Goal: Task Accomplishment & Management: Manage account settings

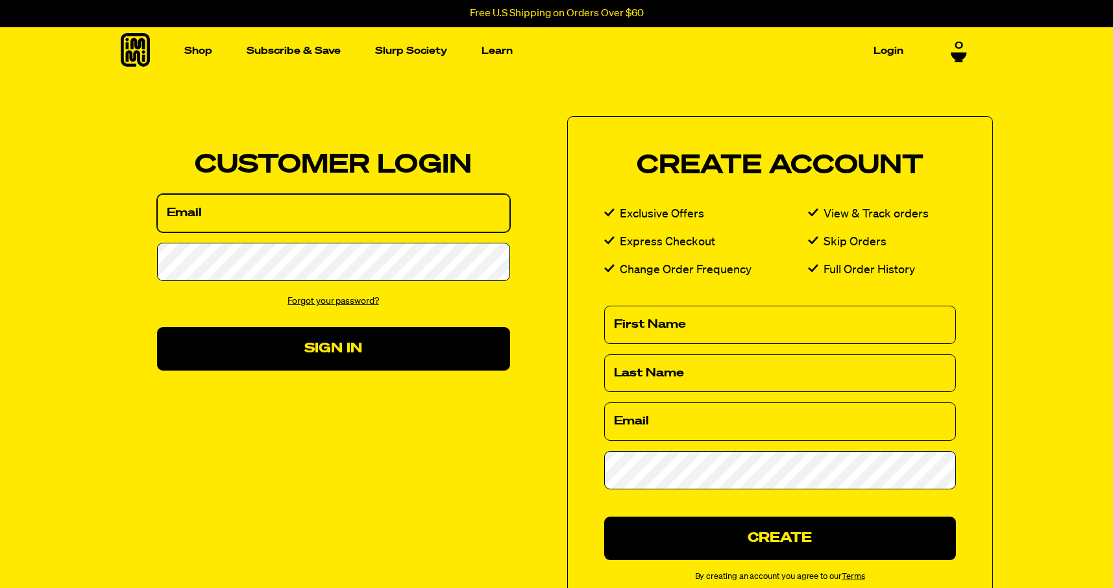
click at [249, 215] on input "Email" at bounding box center [333, 213] width 353 height 38
type input "da"
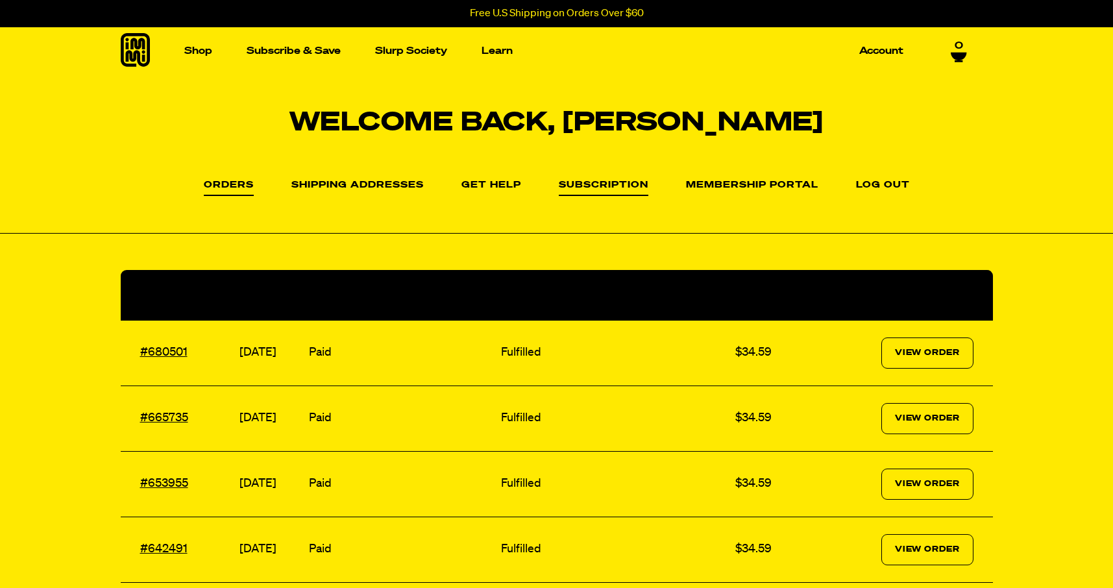
click at [591, 189] on link "Subscription" at bounding box center [604, 188] width 90 height 16
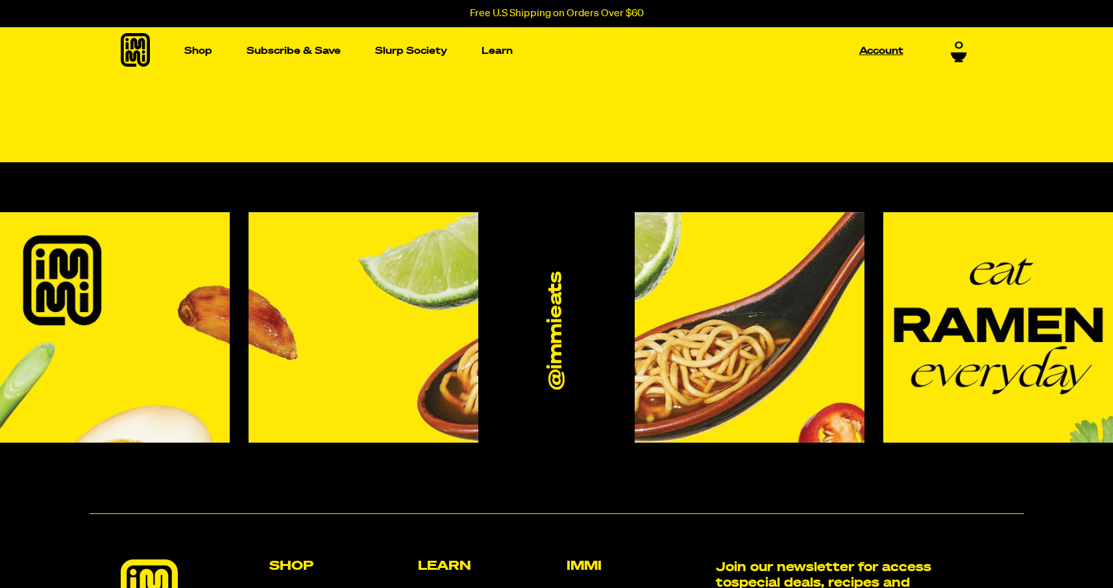
click at [891, 48] on link "Account" at bounding box center [881, 51] width 55 height 20
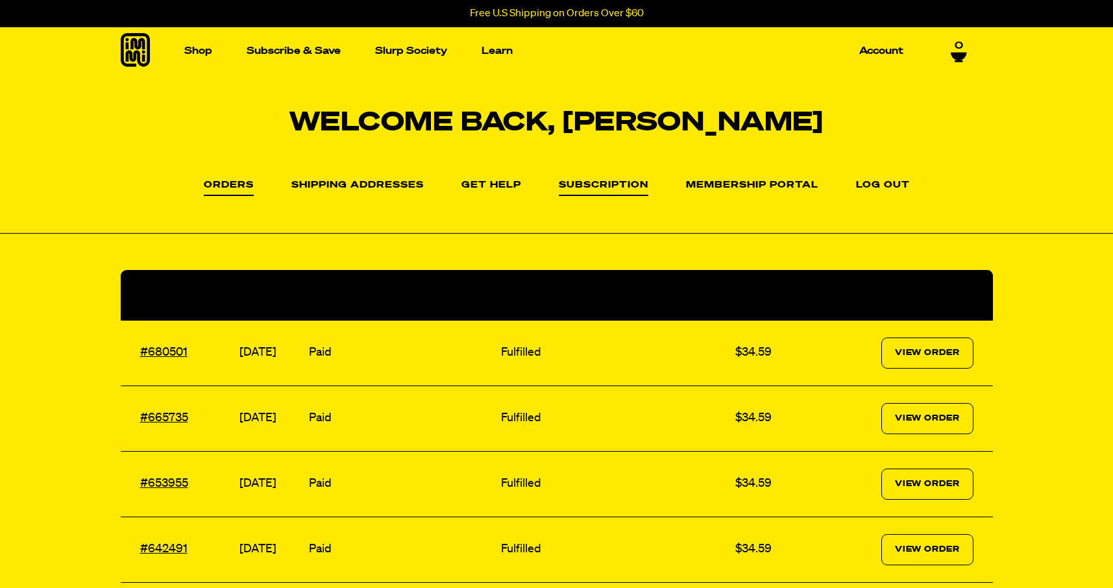
click at [606, 192] on link "Subscription" at bounding box center [604, 188] width 90 height 16
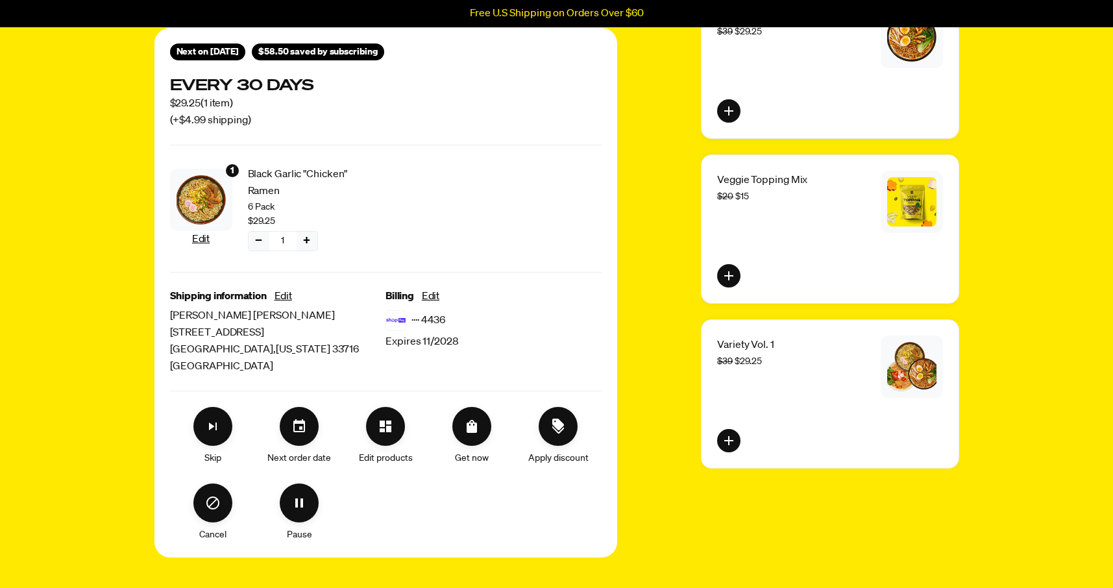
scroll to position [171, 0]
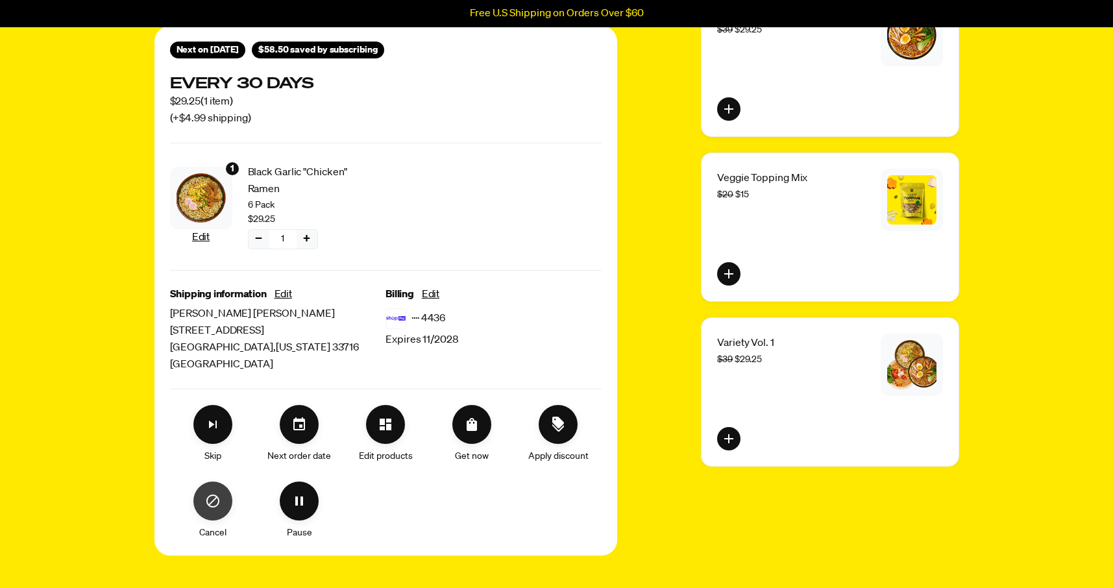
click at [210, 506] on icon "Cancel" at bounding box center [212, 501] width 13 height 13
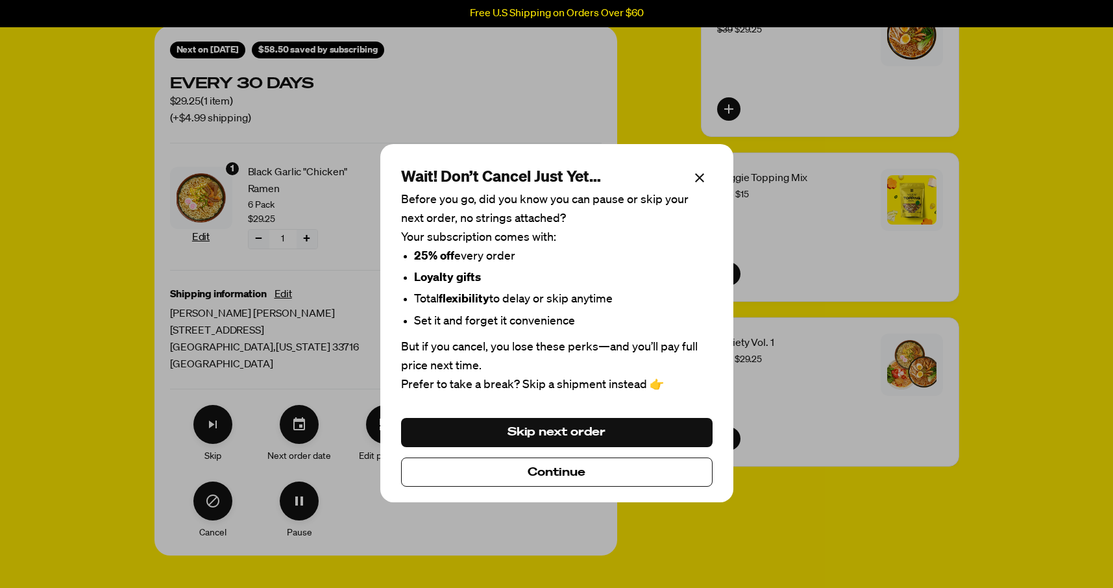
click at [716, 174] on div "Wait! Don’t Cancel Just Yet… Before you go, did you know you can pause or skip …" at bounding box center [556, 323] width 353 height 358
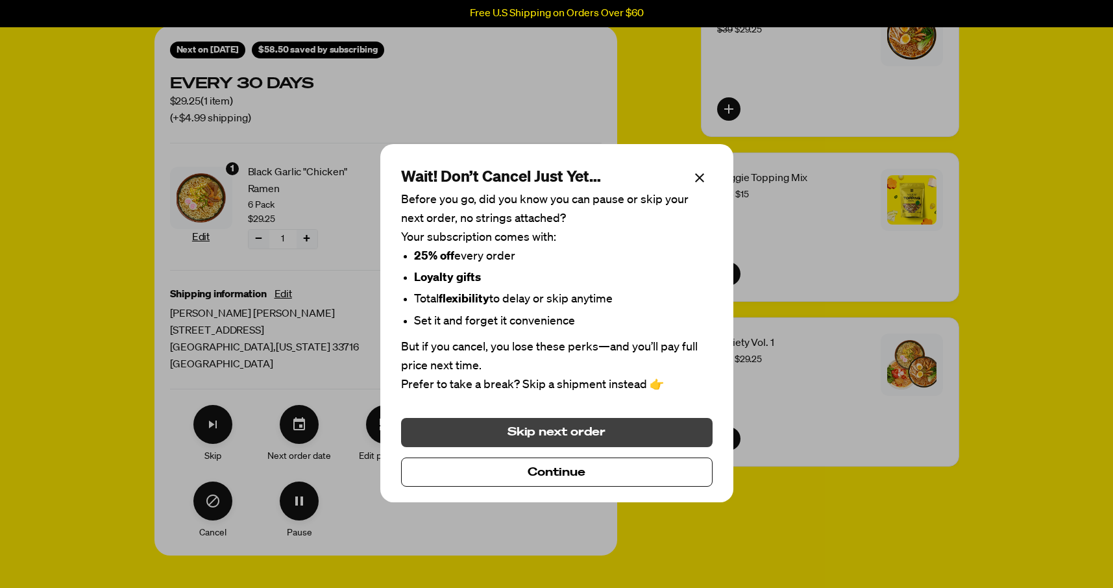
click at [586, 425] on span "Skip next order" at bounding box center [557, 432] width 99 height 14
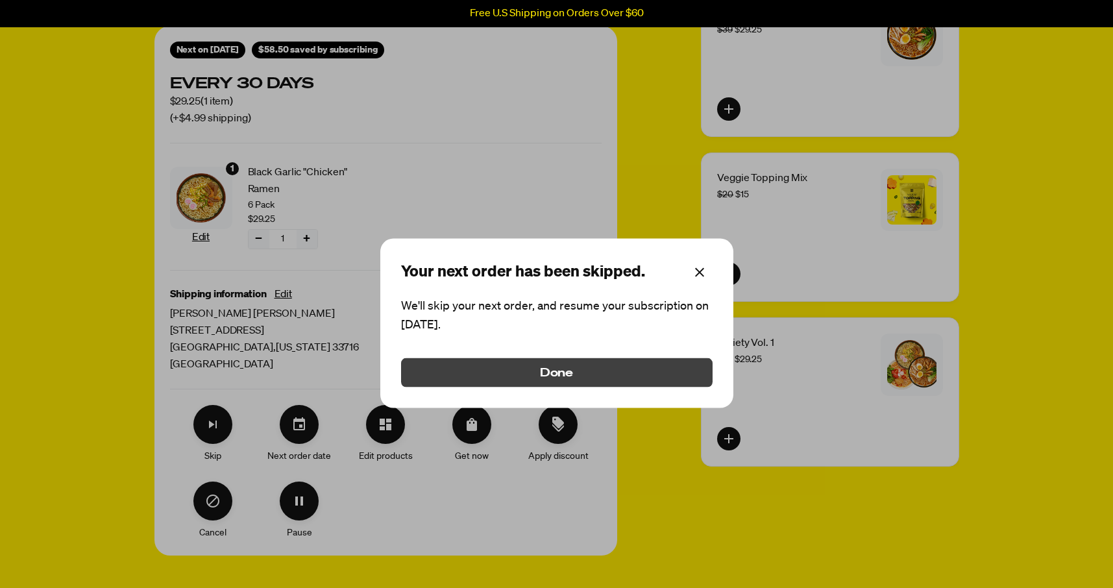
click at [640, 367] on button "Done" at bounding box center [557, 372] width 312 height 29
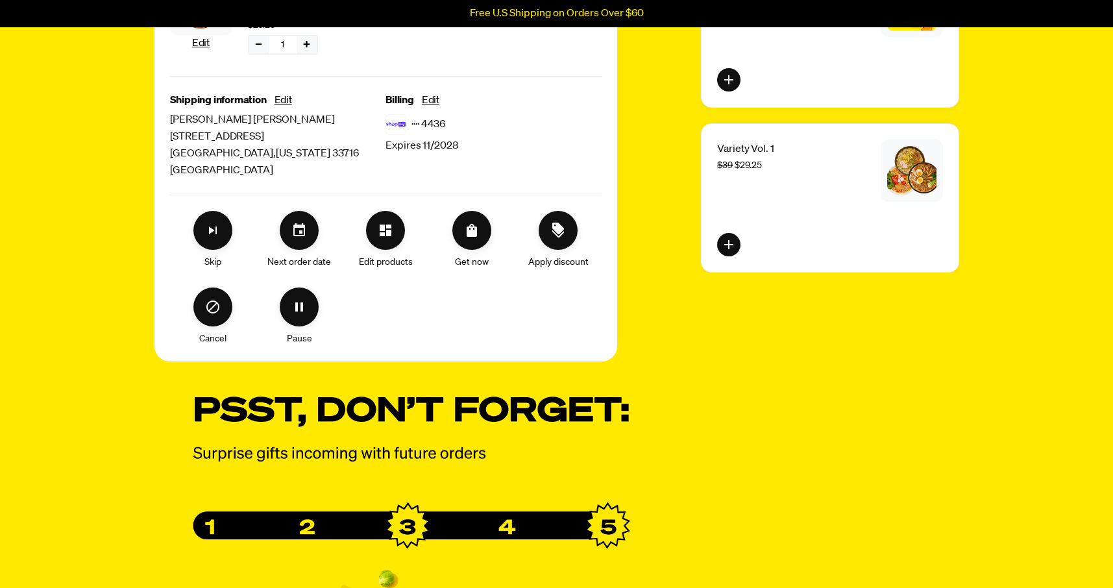
scroll to position [336, 0]
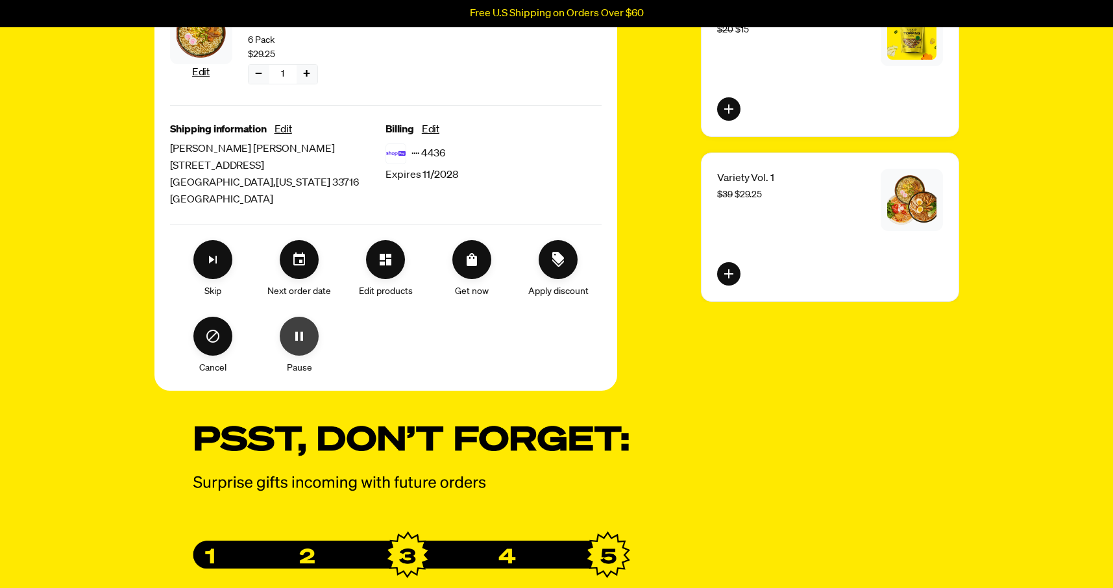
click at [297, 340] on icon "Pause" at bounding box center [299, 336] width 8 height 9
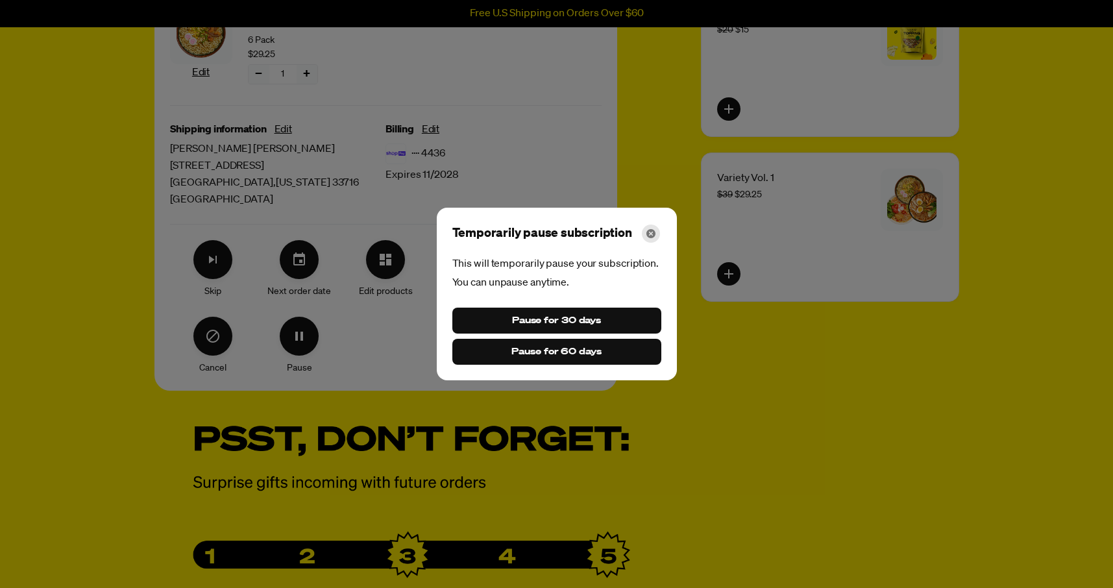
click at [651, 227] on div "Close" at bounding box center [651, 234] width 18 height 18
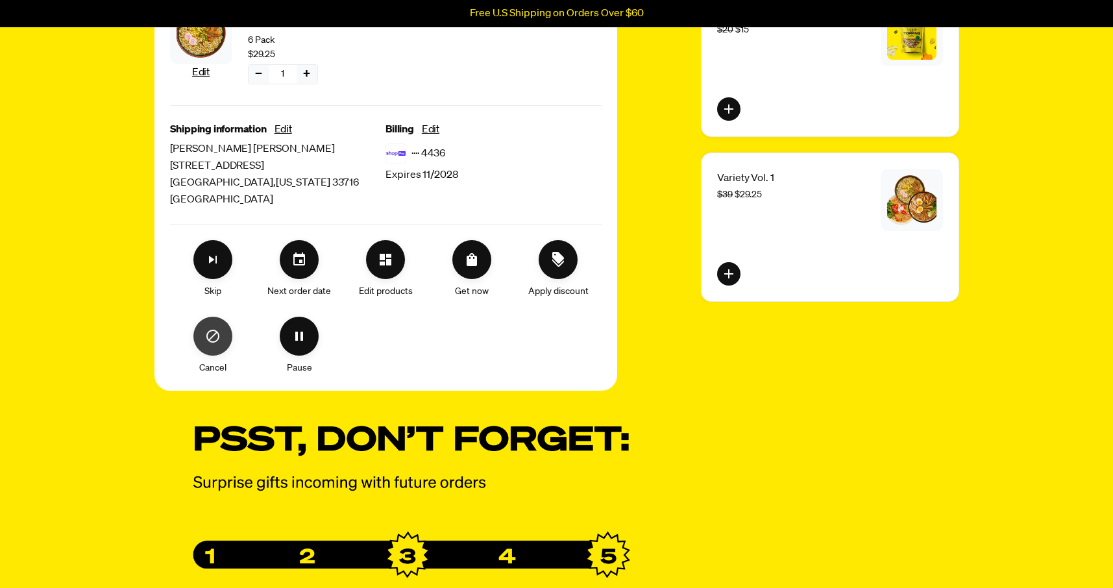
click at [212, 338] on icon "Cancel" at bounding box center [213, 337] width 16 height 16
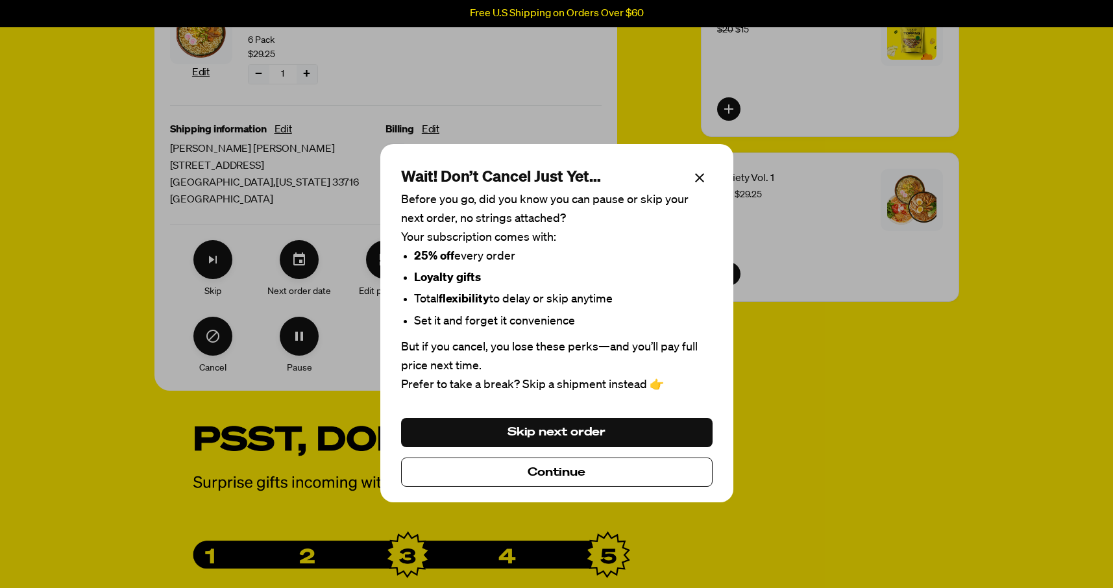
click at [553, 473] on span "Continue" at bounding box center [557, 473] width 58 height 14
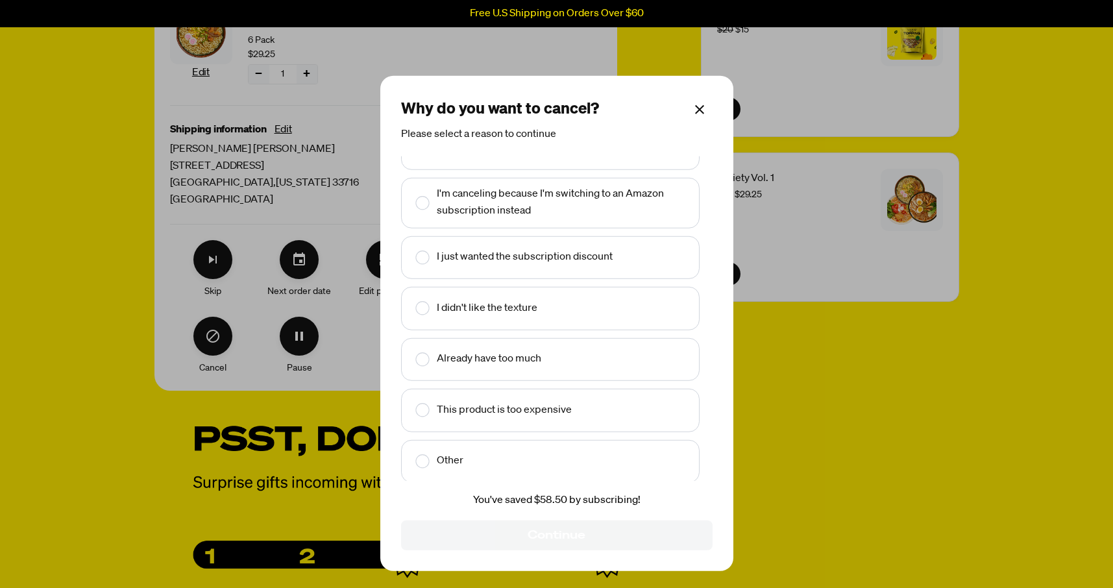
scroll to position [31, 0]
click at [445, 454] on text "Other" at bounding box center [450, 459] width 27 height 17
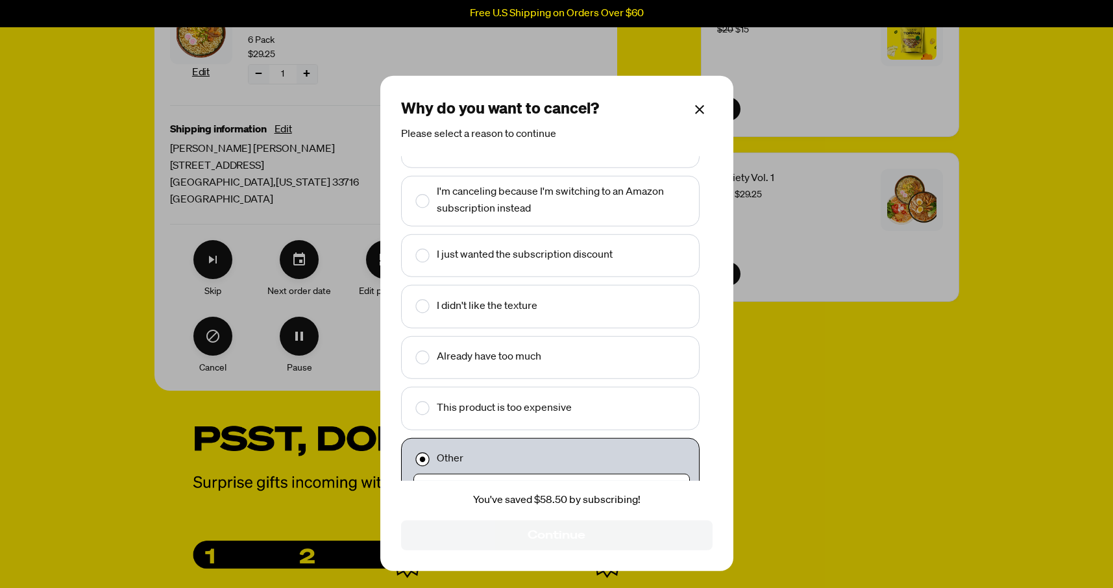
scroll to position [60, 0]
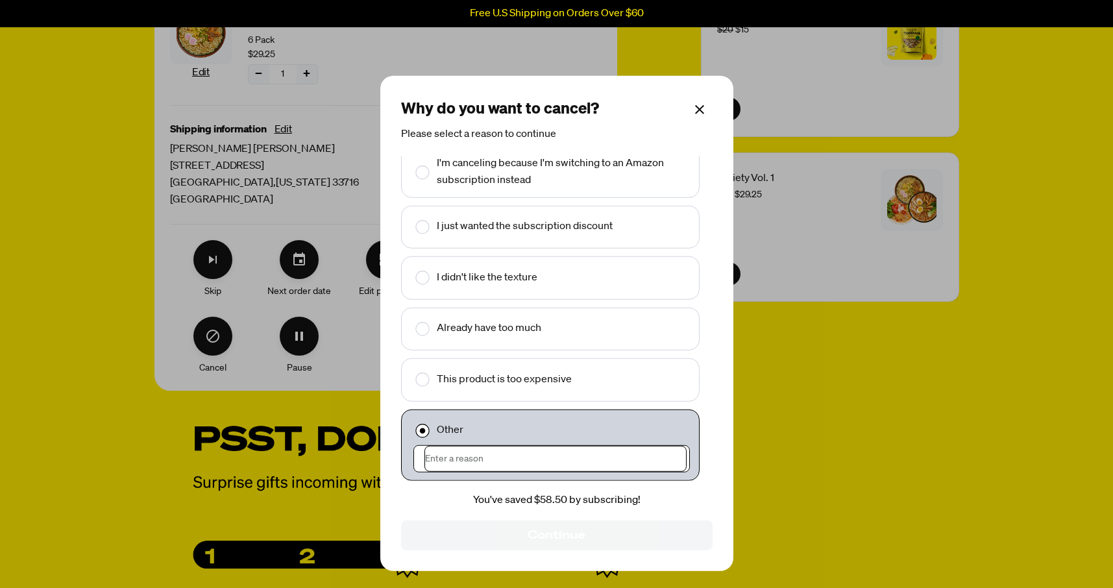
click at [482, 456] on input "Make changes for subscription" at bounding box center [556, 459] width 263 height 26
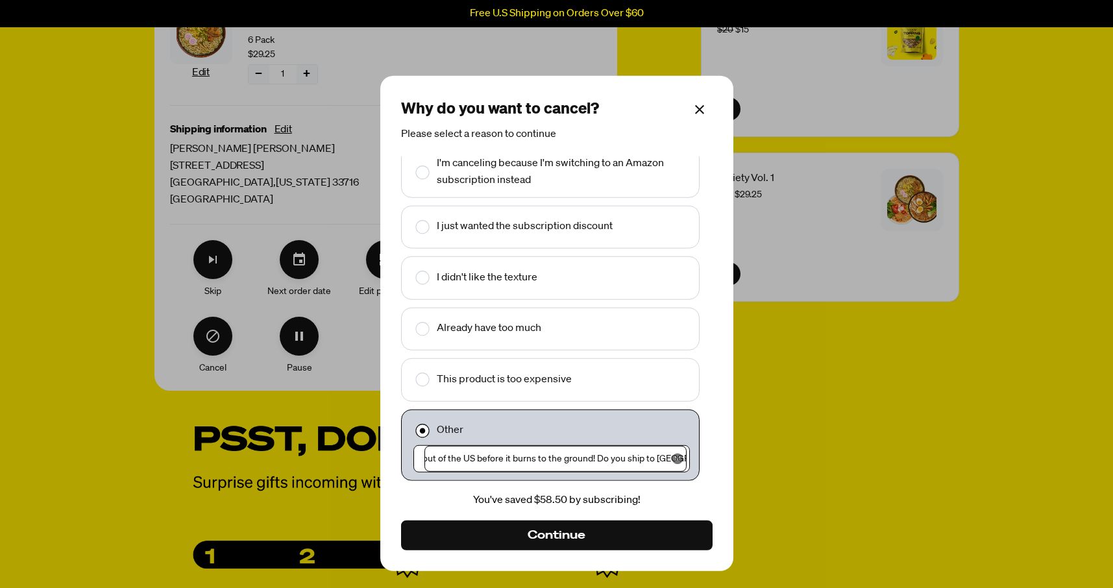
scroll to position [0, 62]
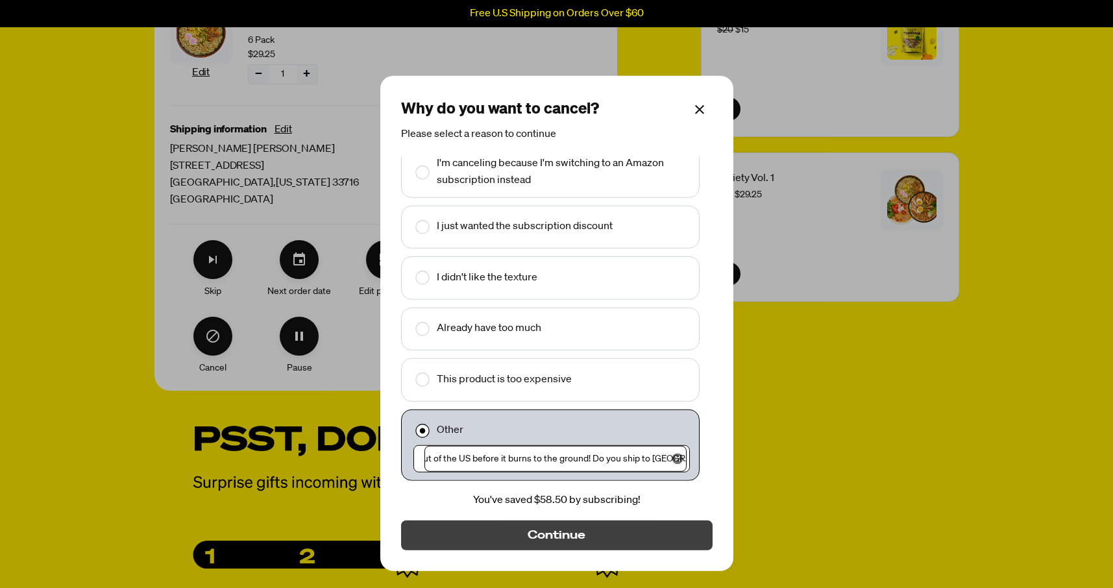
type input "Moving the F out of the US before it burns to the ground! Do you ship to [GEOGR…"
click at [565, 534] on span "Continue" at bounding box center [556, 535] width 57 height 14
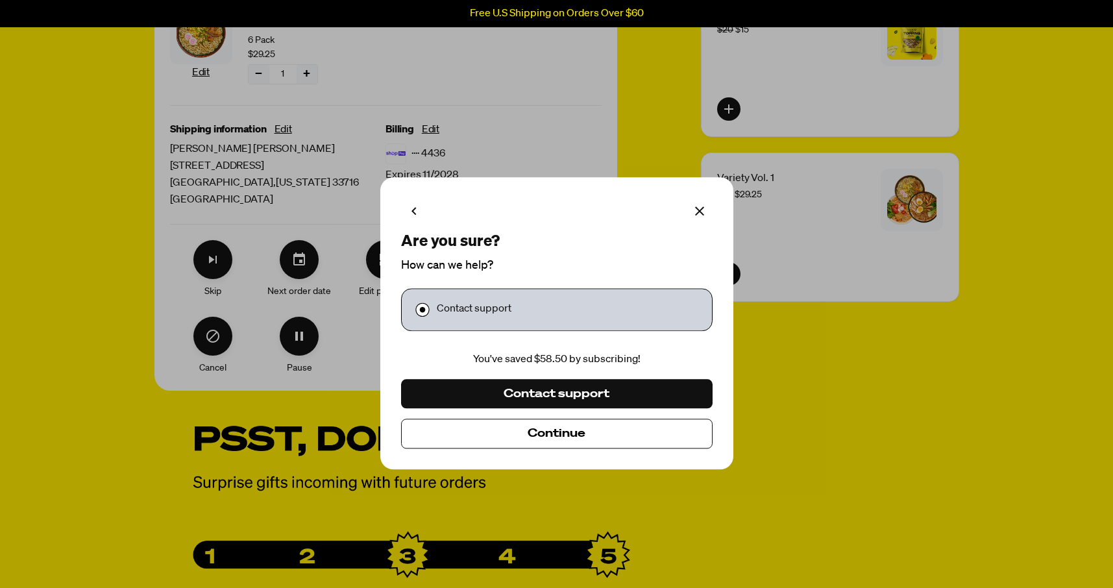
click at [562, 438] on span "Continue" at bounding box center [557, 434] width 58 height 14
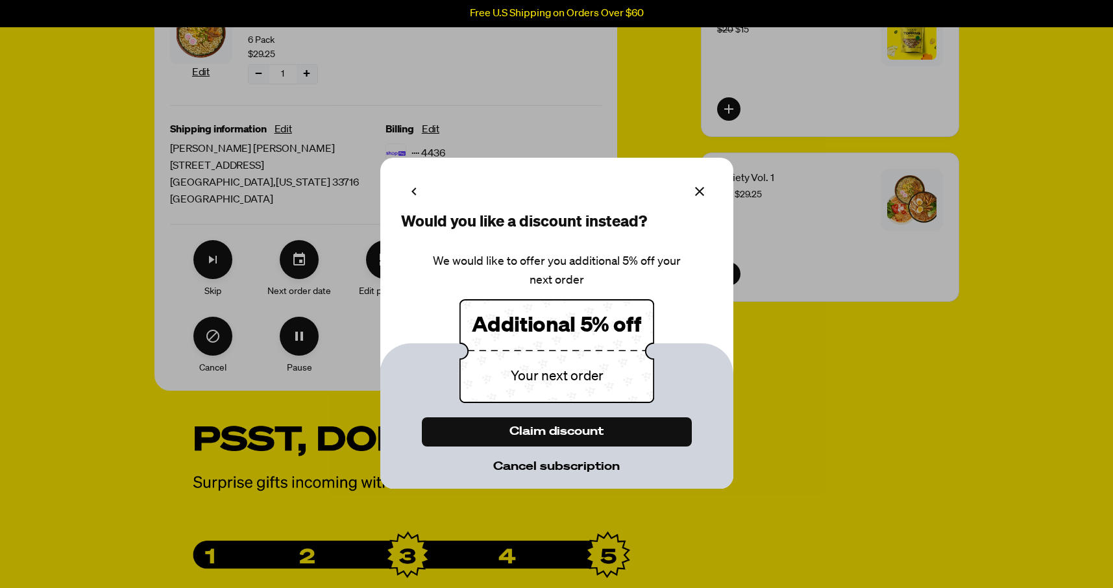
click at [578, 469] on span "Cancel subscription" at bounding box center [556, 467] width 127 height 14
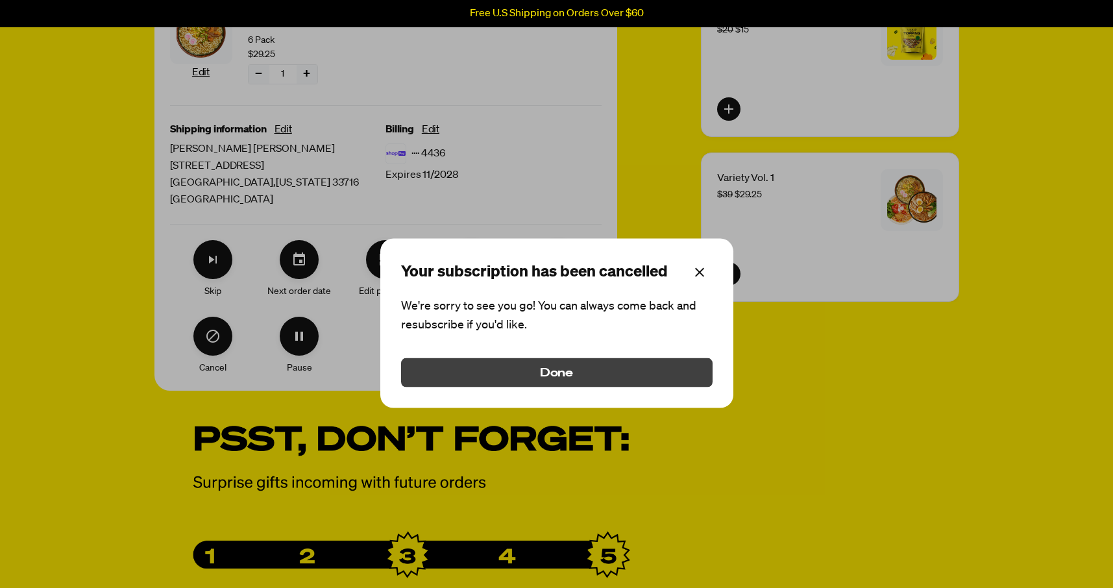
click at [627, 371] on button "Done" at bounding box center [557, 372] width 312 height 29
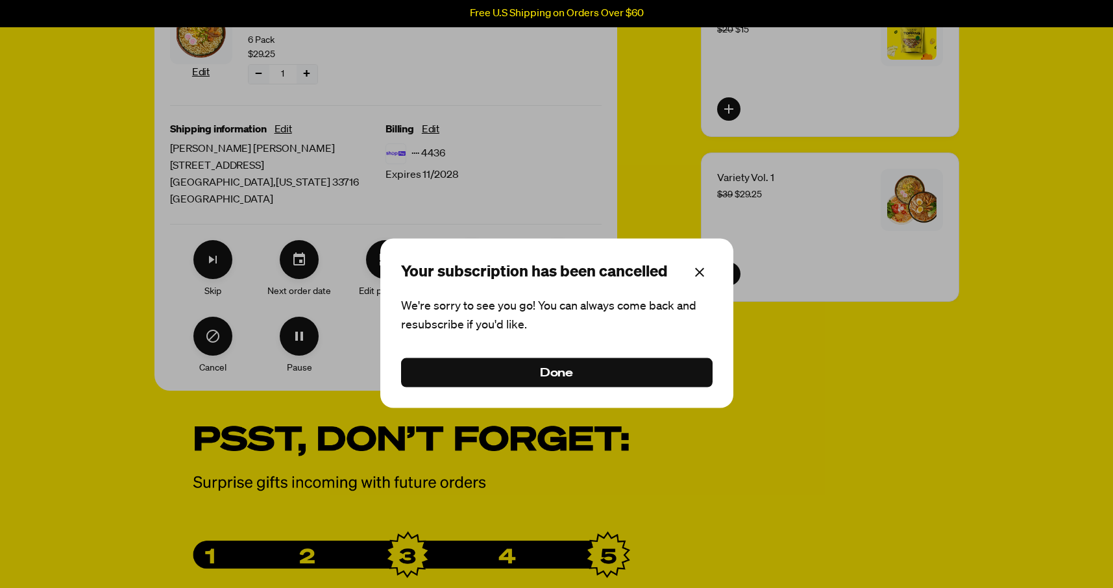
scroll to position [334, 0]
